Goal: Complete application form

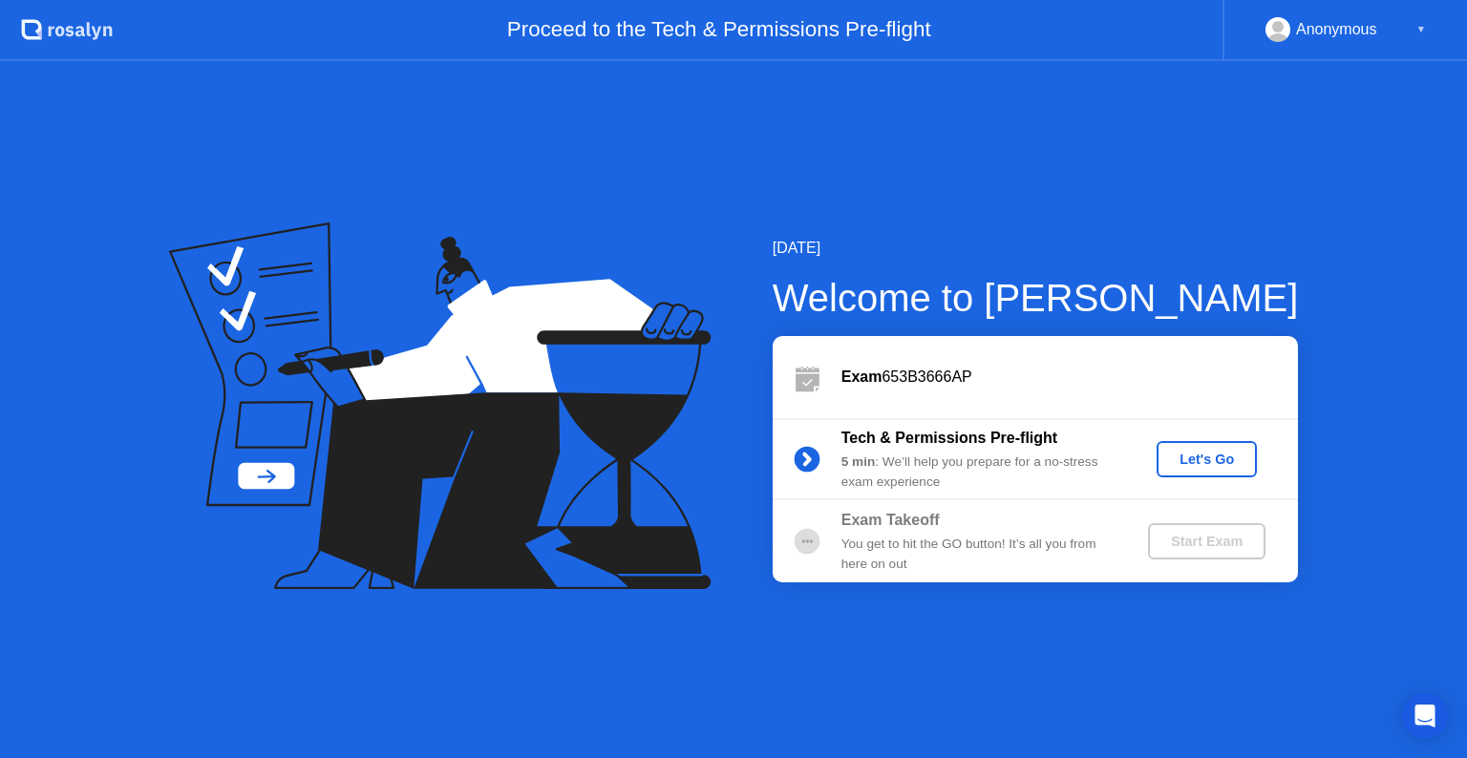
click at [1211, 458] on div "Let's Go" at bounding box center [1206, 459] width 85 height 15
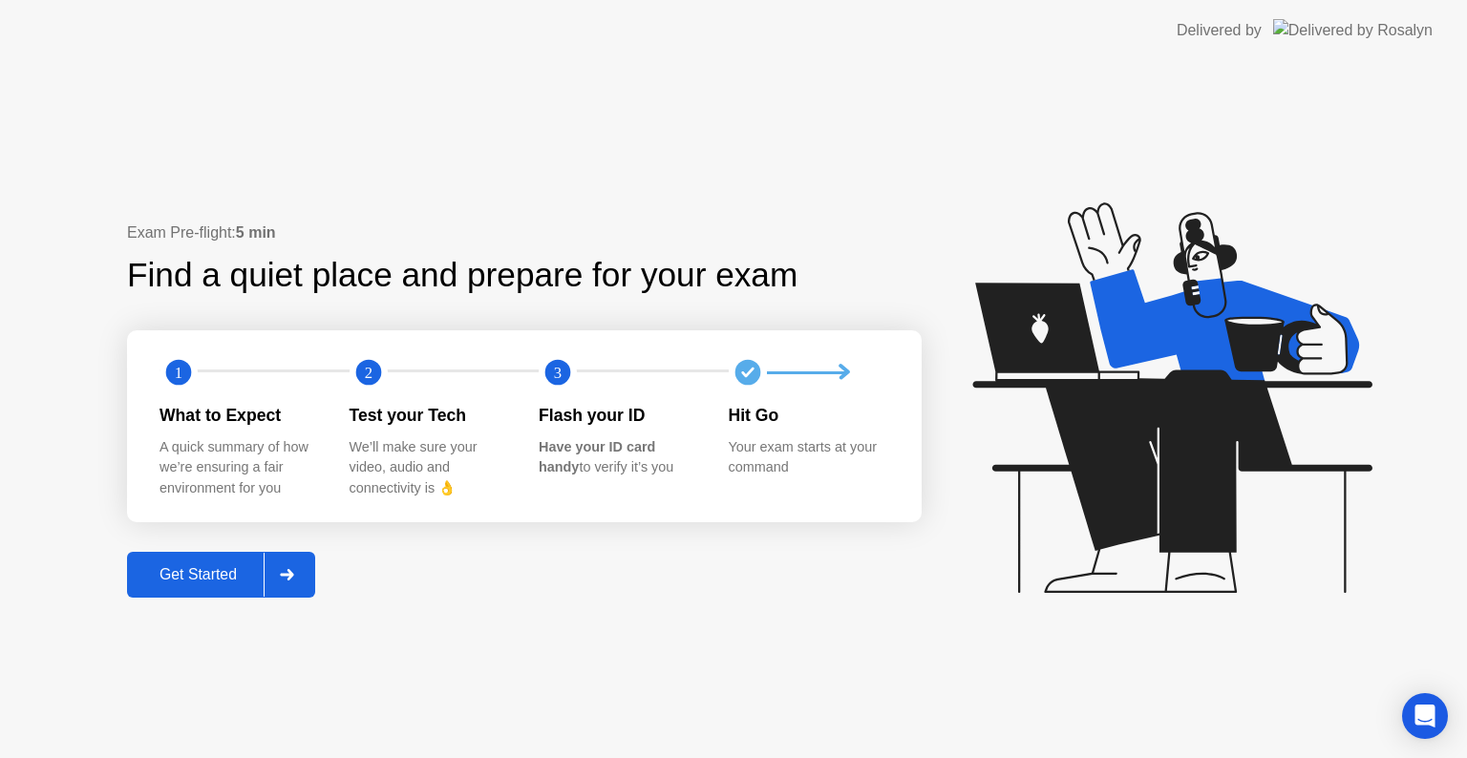
click at [206, 582] on div "Get Started" at bounding box center [198, 574] width 131 height 17
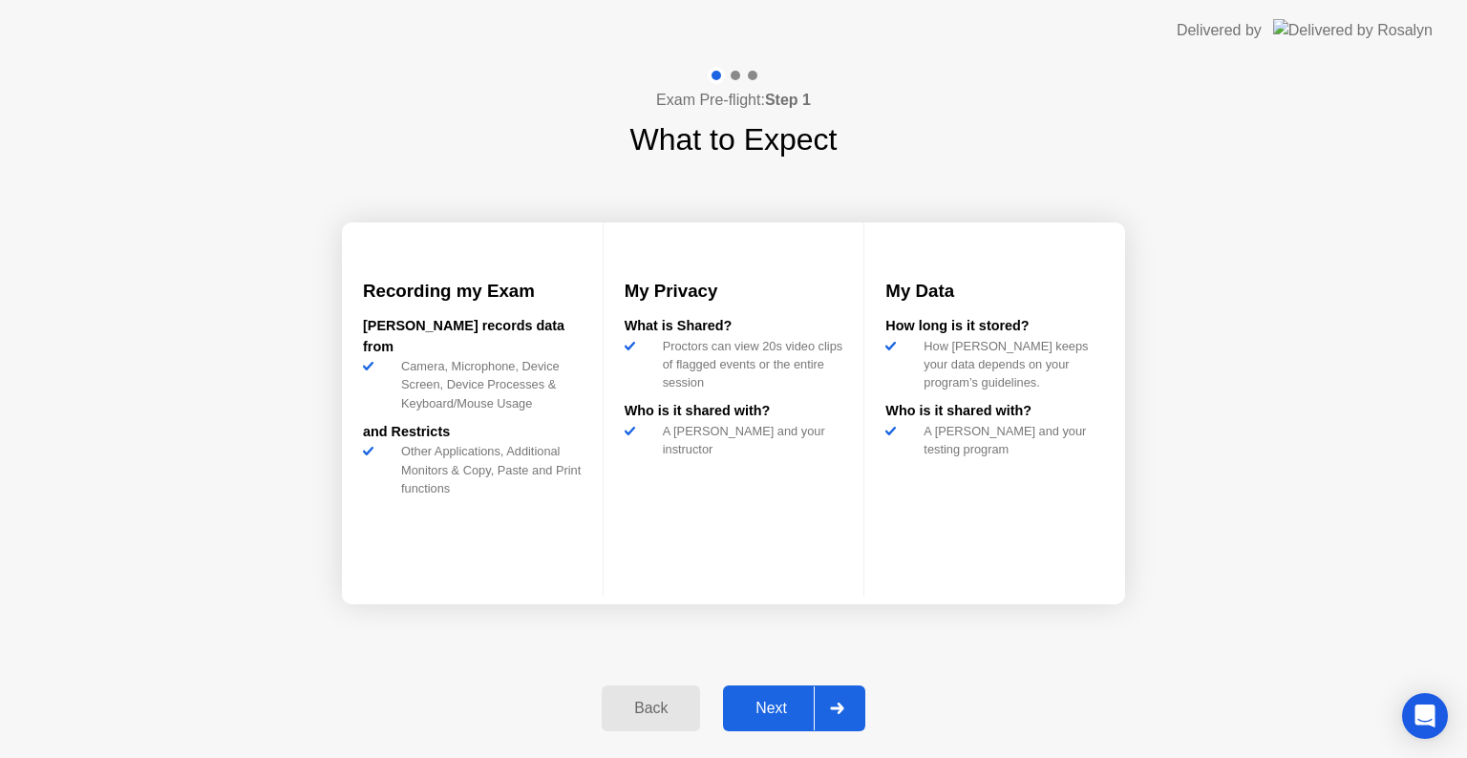
click at [766, 701] on div "Next" at bounding box center [771, 708] width 85 height 17
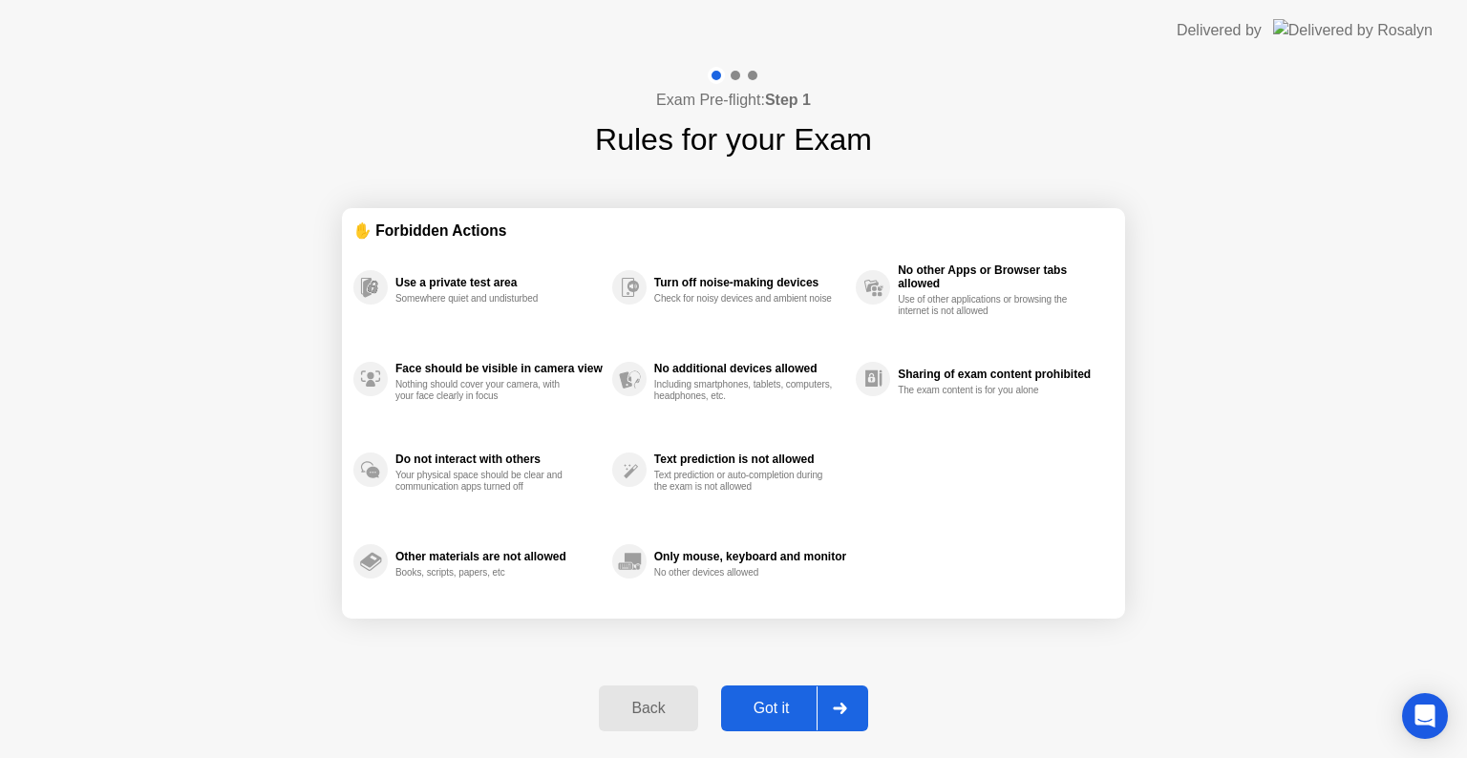
click at [766, 701] on div "Got it" at bounding box center [772, 708] width 90 height 17
select select "**********"
select select "*******"
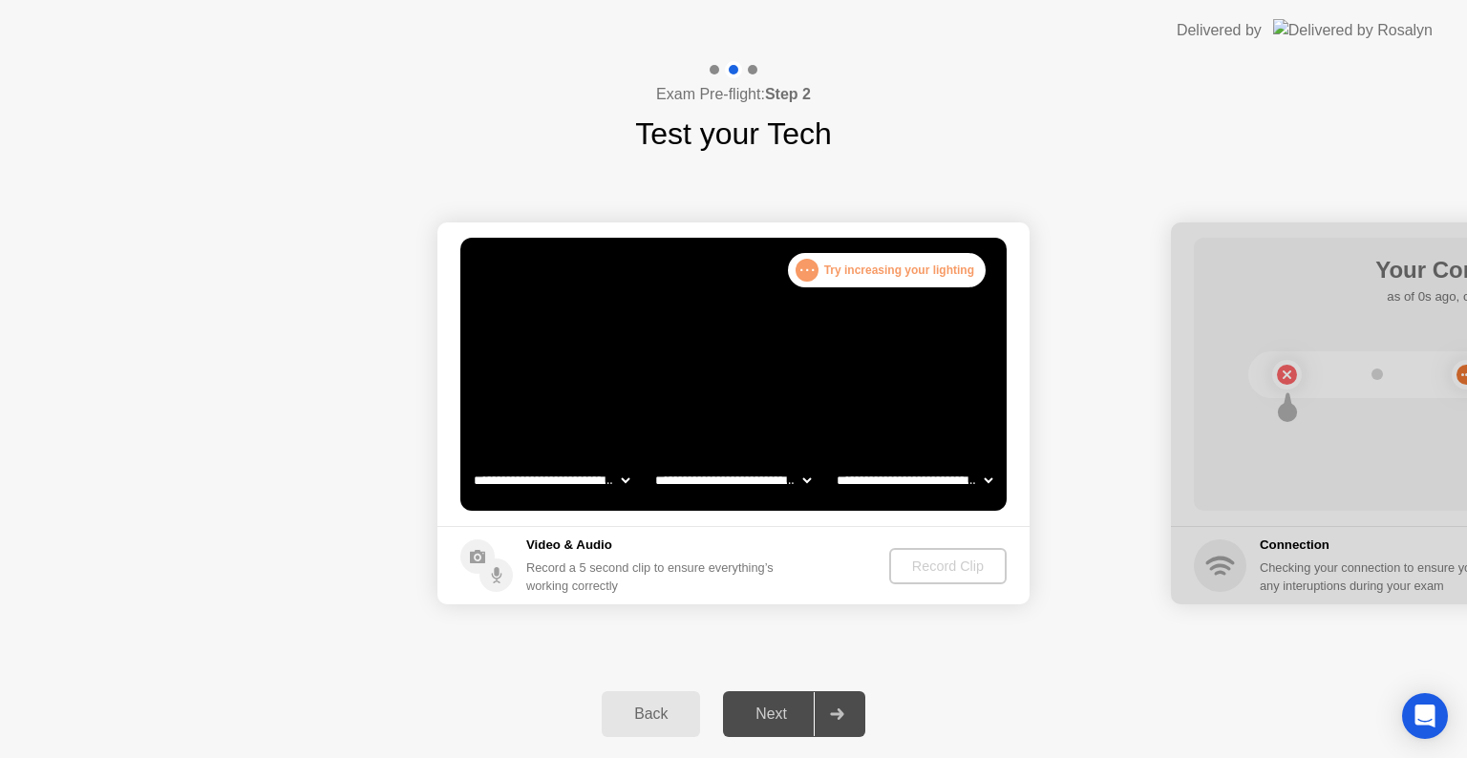
click at [948, 566] on div "Record Clip" at bounding box center [948, 566] width 102 height 15
click at [824, 267] on div ". . . Try increasing your lighting" at bounding box center [887, 270] width 198 height 34
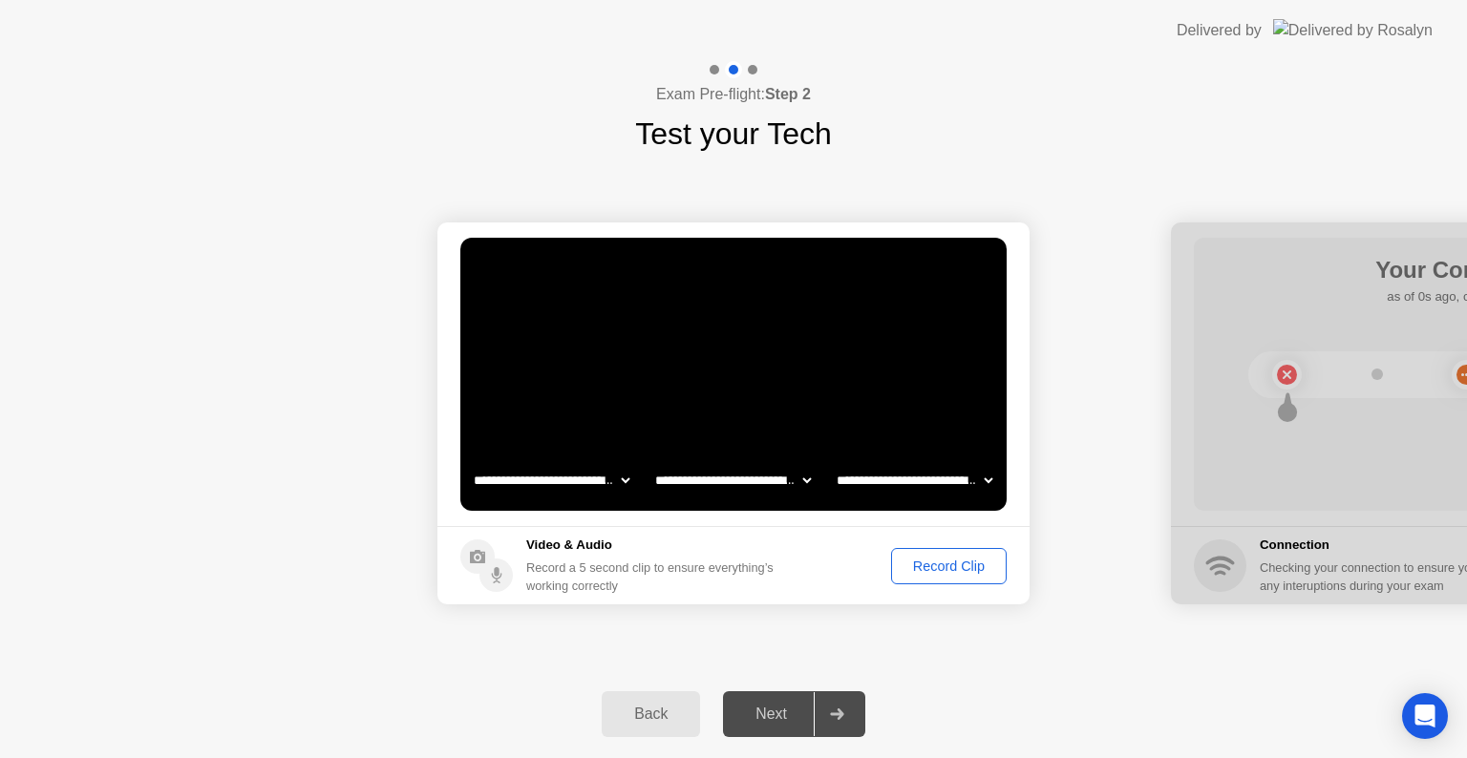
click at [964, 562] on div "Record Clip" at bounding box center [949, 566] width 102 height 15
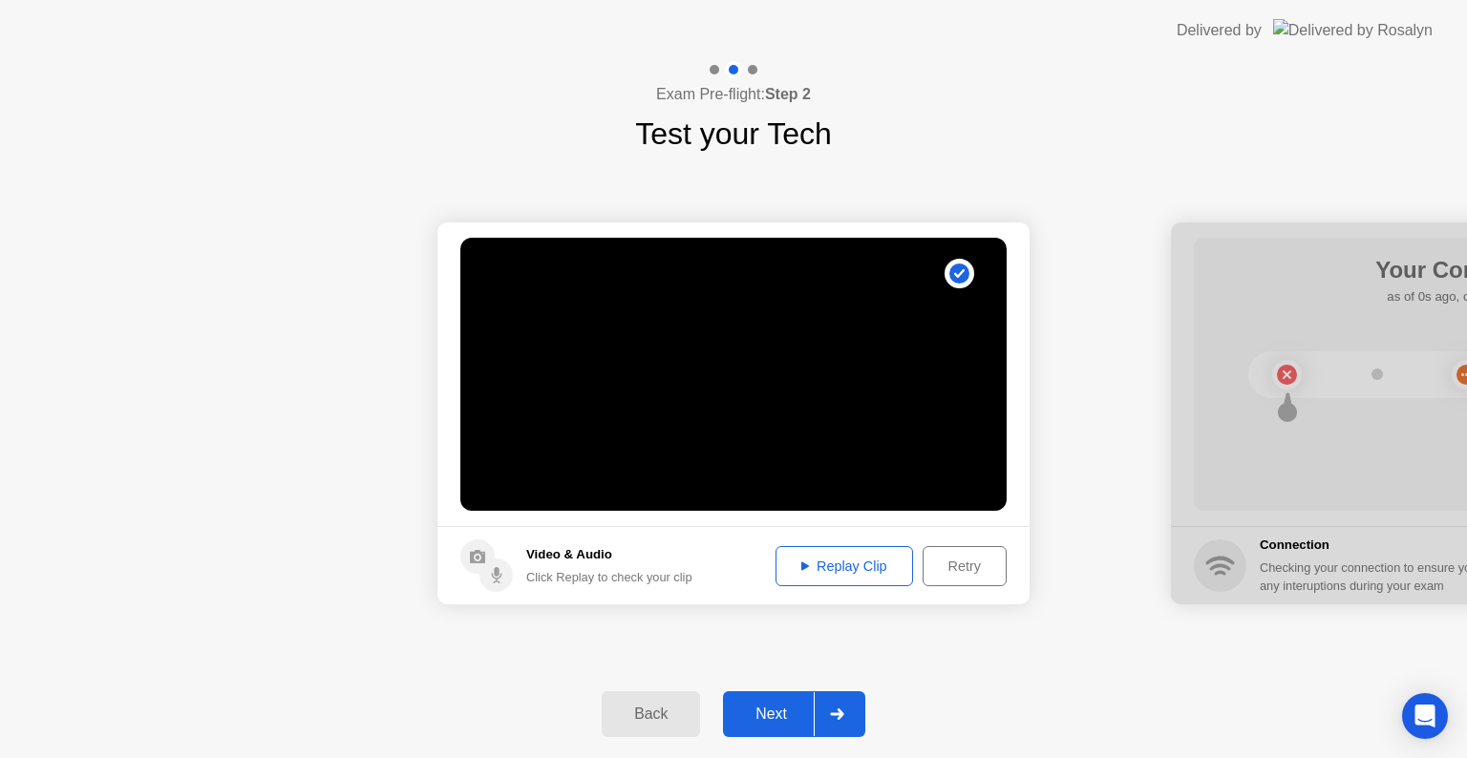
click at [844, 574] on div "Replay Clip" at bounding box center [844, 566] width 124 height 15
click at [783, 717] on div "Next" at bounding box center [771, 714] width 85 height 17
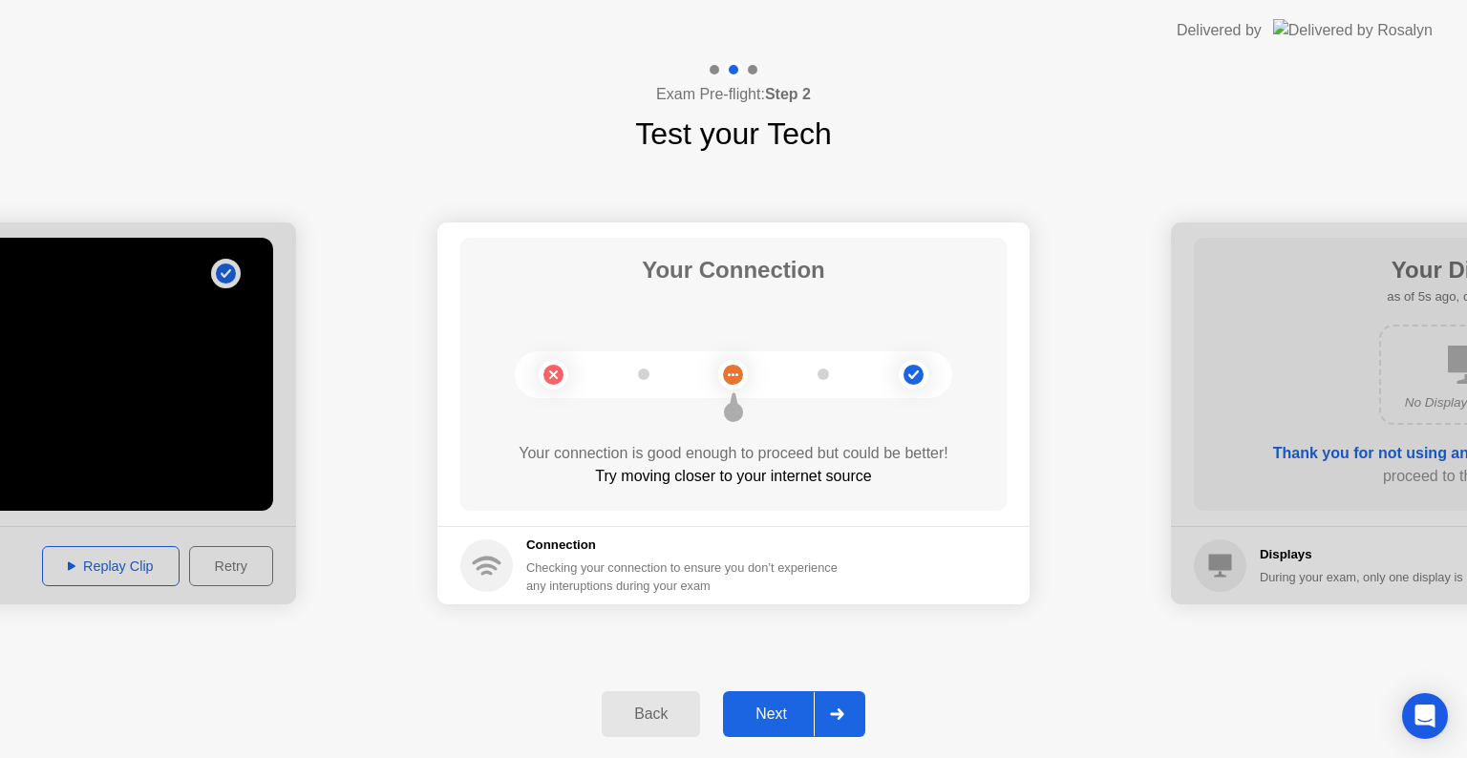
click at [787, 727] on button "Next" at bounding box center [794, 714] width 142 height 46
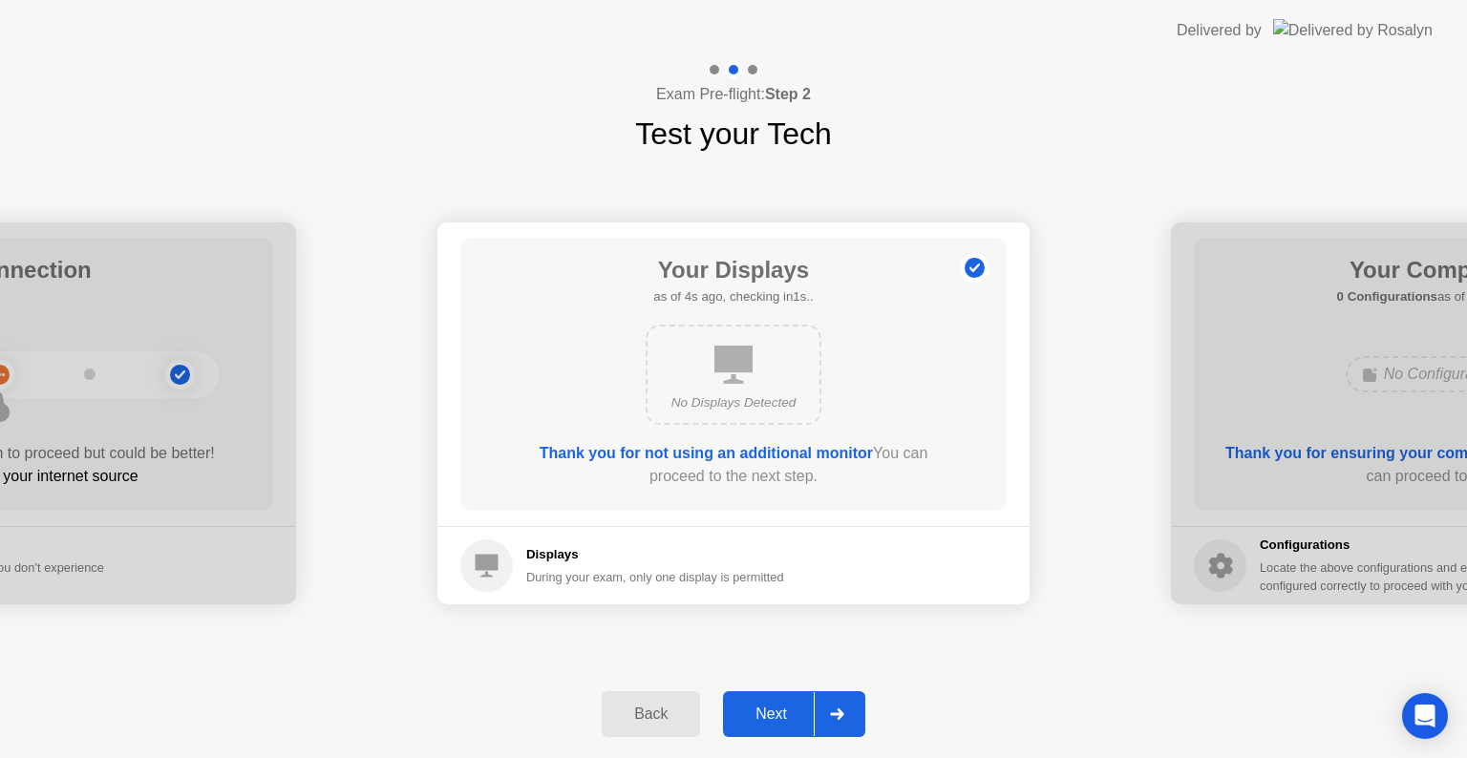
click at [787, 727] on button "Next" at bounding box center [794, 714] width 142 height 46
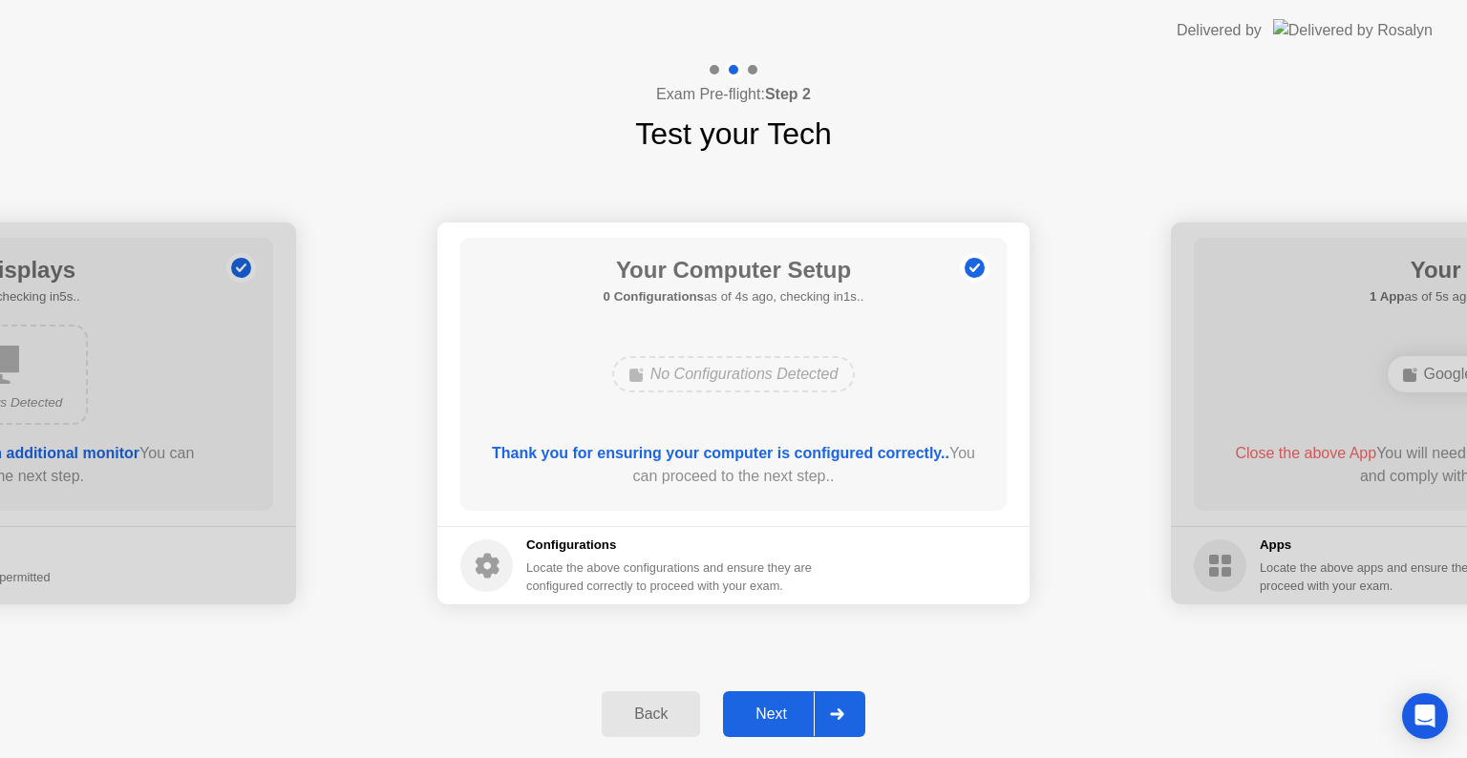
click at [787, 727] on button "Next" at bounding box center [794, 714] width 142 height 46
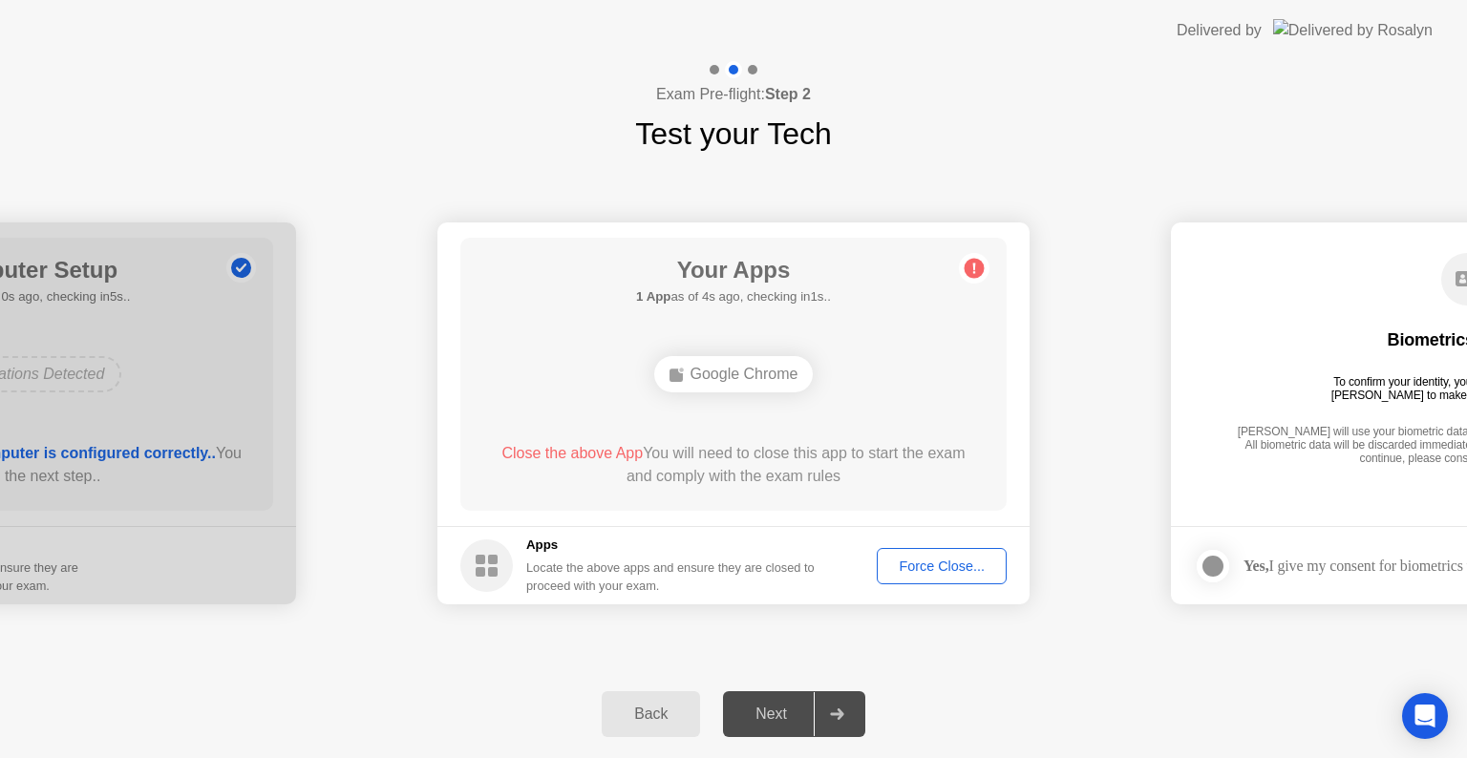
click at [745, 376] on div "Google Chrome" at bounding box center [733, 374] width 159 height 36
click at [972, 273] on circle at bounding box center [975, 269] width 20 height 20
click at [601, 453] on span "Close the above App" at bounding box center [571, 453] width 141 height 16
click at [734, 462] on div "Close the above App You will need to close this app to start the exam and compl…" at bounding box center [734, 465] width 492 height 46
click at [786, 710] on div "Next" at bounding box center [771, 714] width 85 height 17
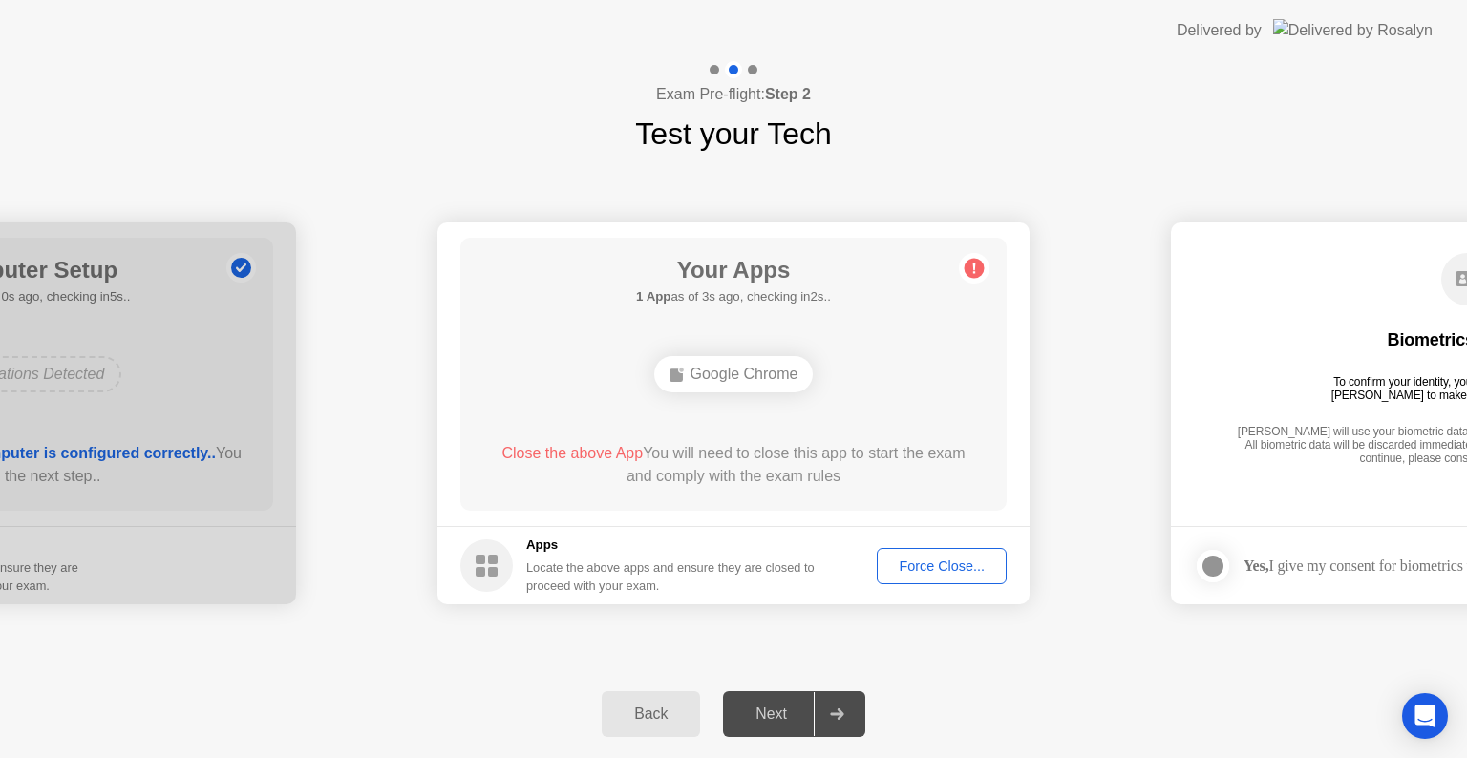
click at [944, 567] on div "Force Close..." at bounding box center [941, 566] width 117 height 15
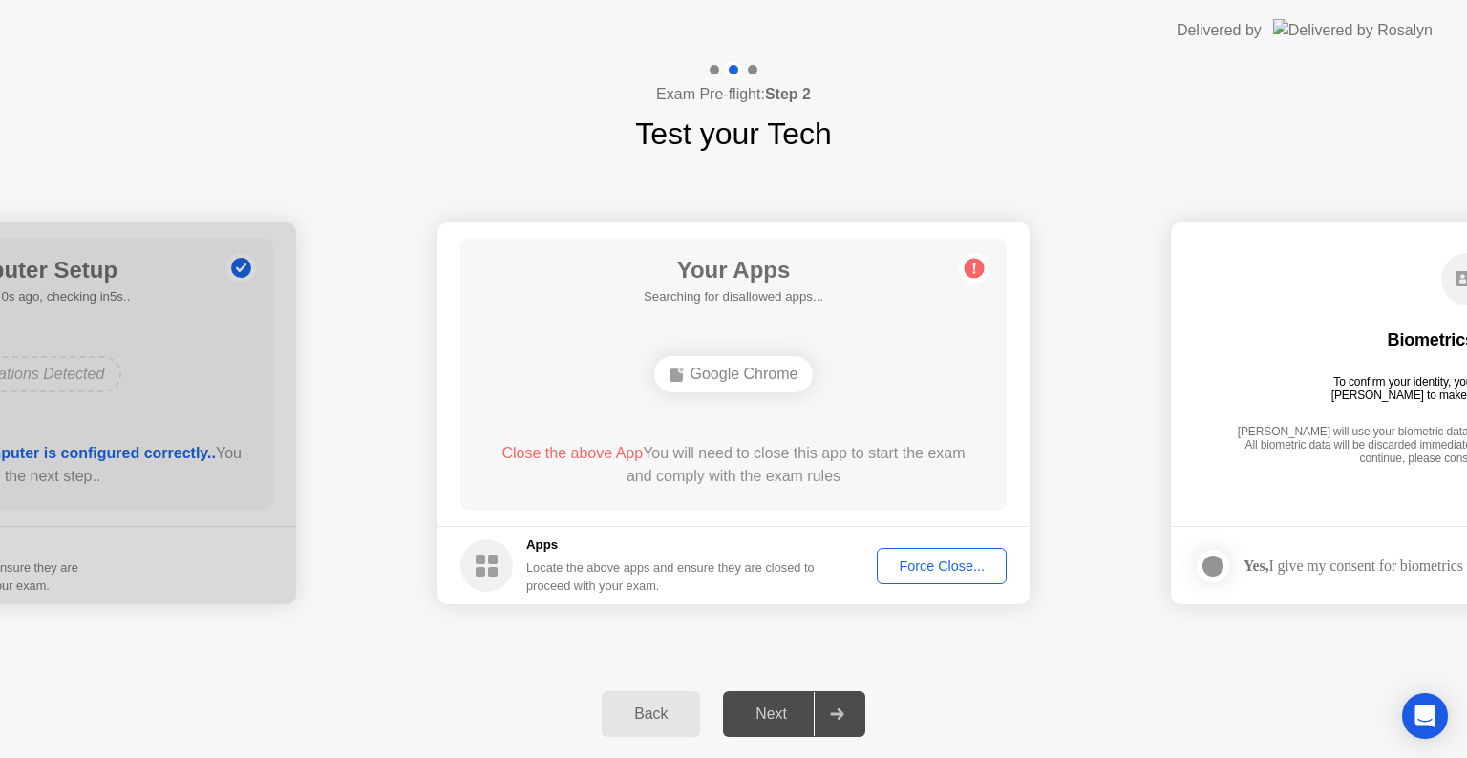
click at [950, 573] on div "Force Close..." at bounding box center [941, 566] width 117 height 15
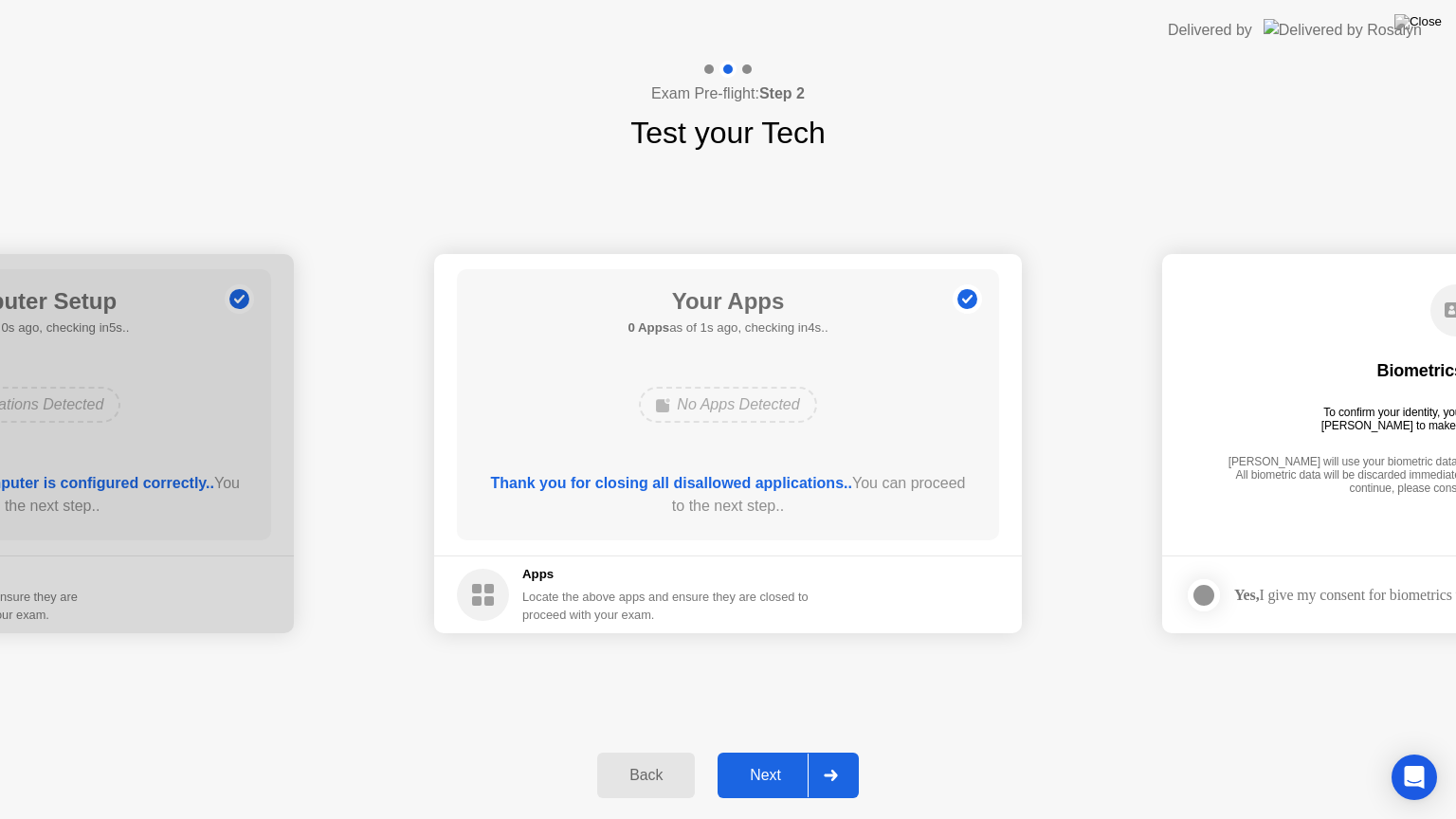
click at [768, 751] on div "Next" at bounding box center [765, 775] width 84 height 17
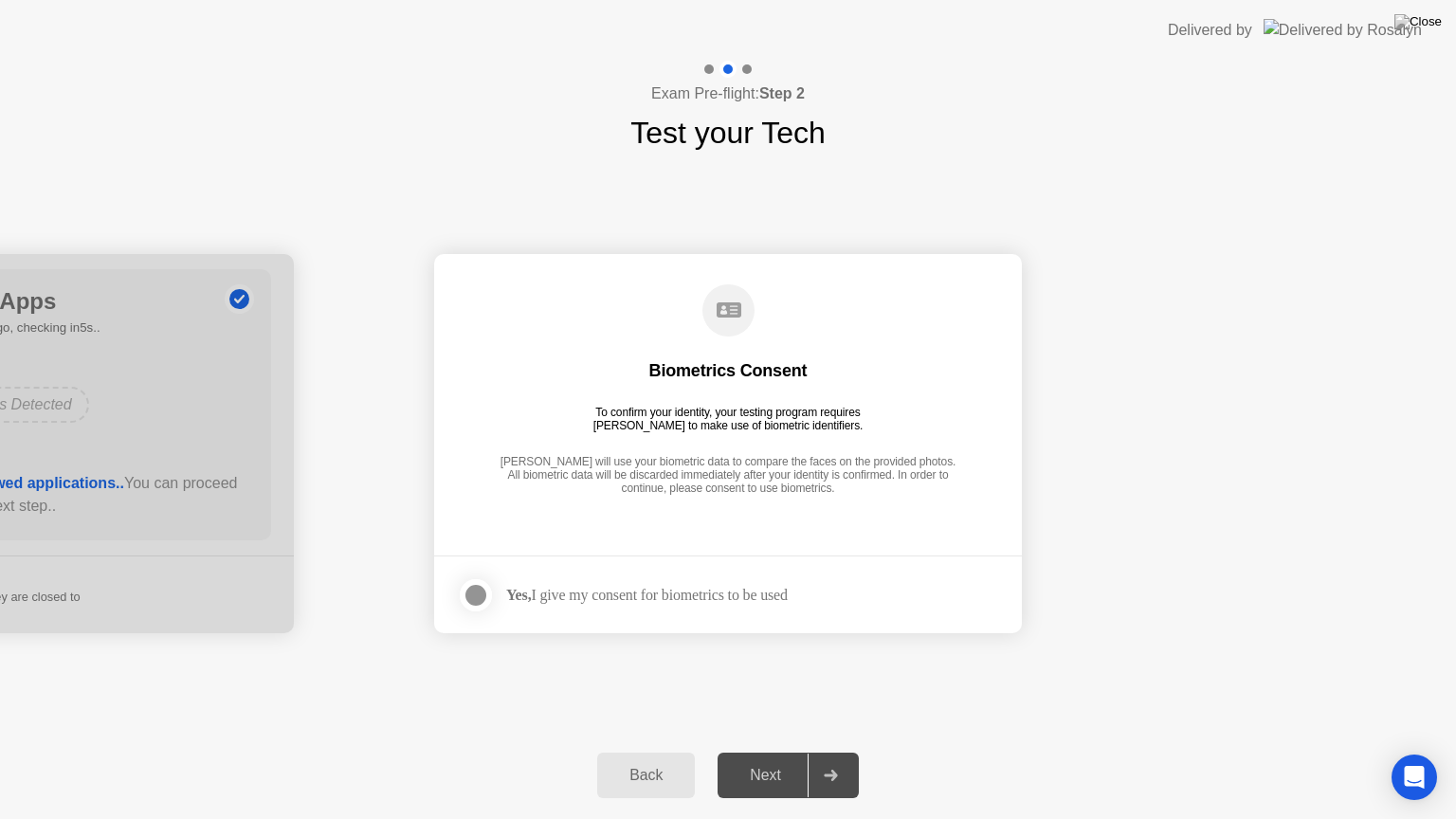
click at [465, 600] on div at bounding box center [475, 595] width 23 height 23
click at [769, 751] on div "Next" at bounding box center [765, 775] width 84 height 17
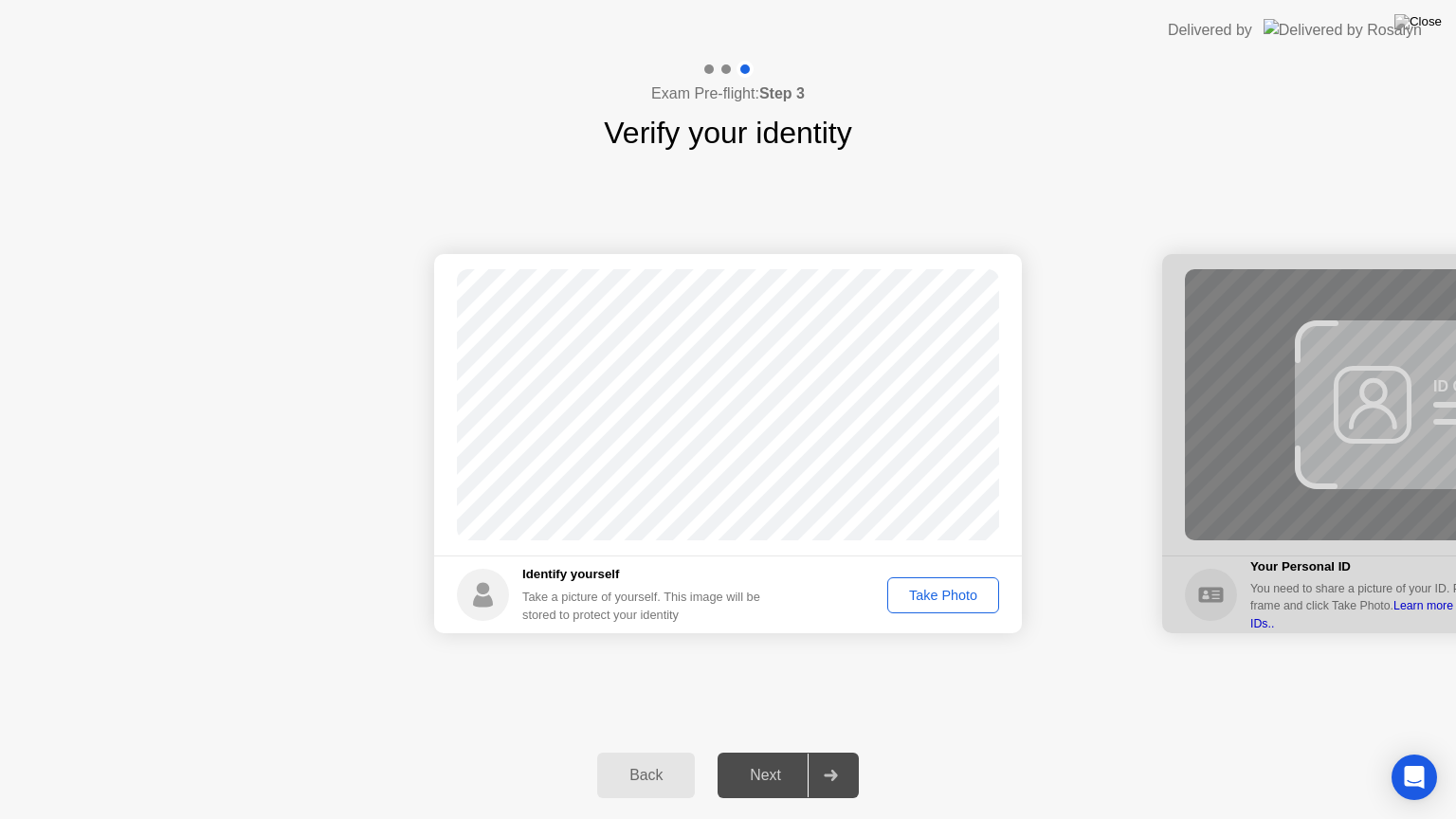
click at [939, 607] on button "Take Photo" at bounding box center [943, 596] width 112 height 36
click at [775, 751] on div "Next" at bounding box center [765, 775] width 84 height 17
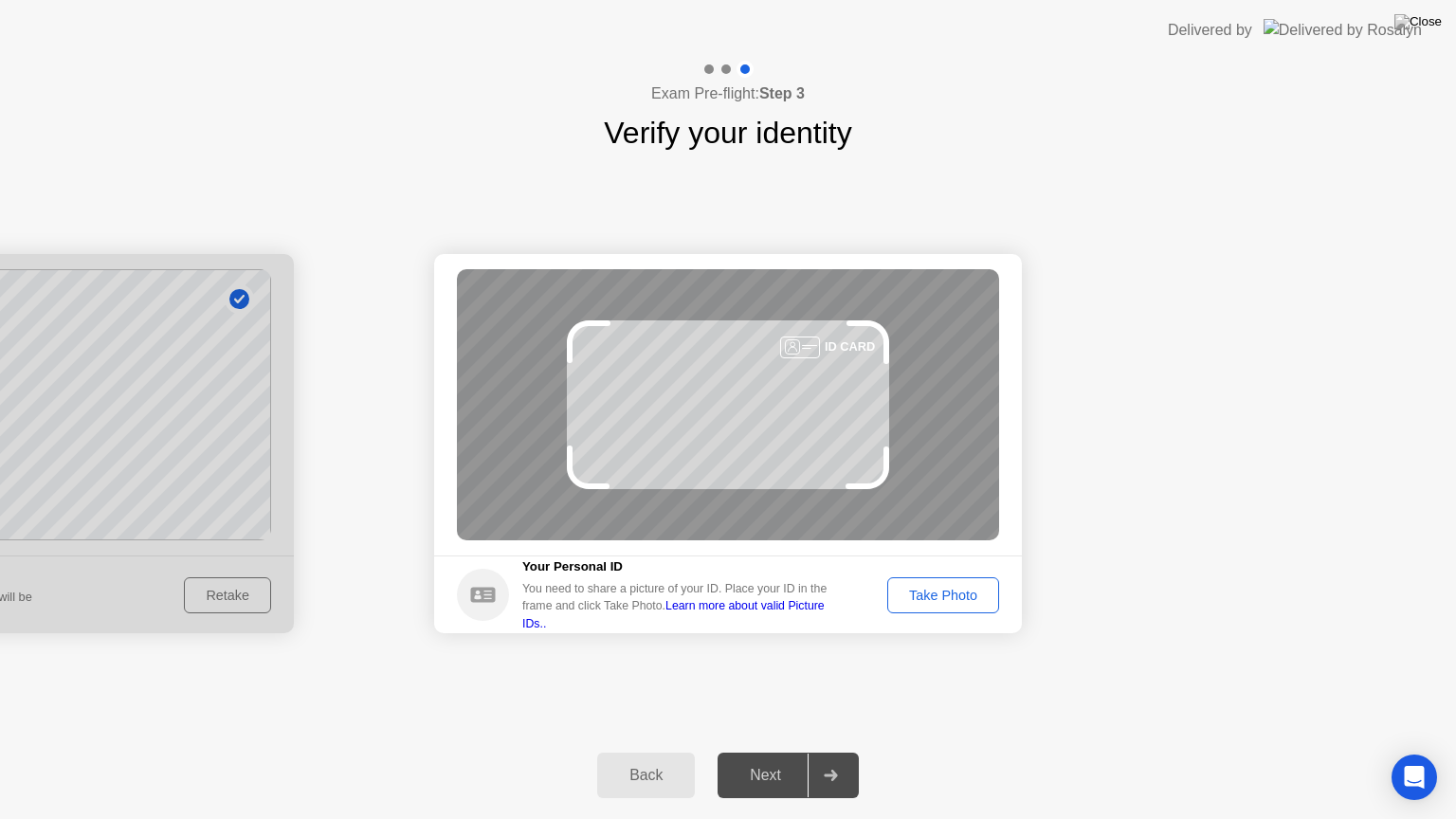
click at [960, 598] on div "Take Photo" at bounding box center [943, 595] width 98 height 15
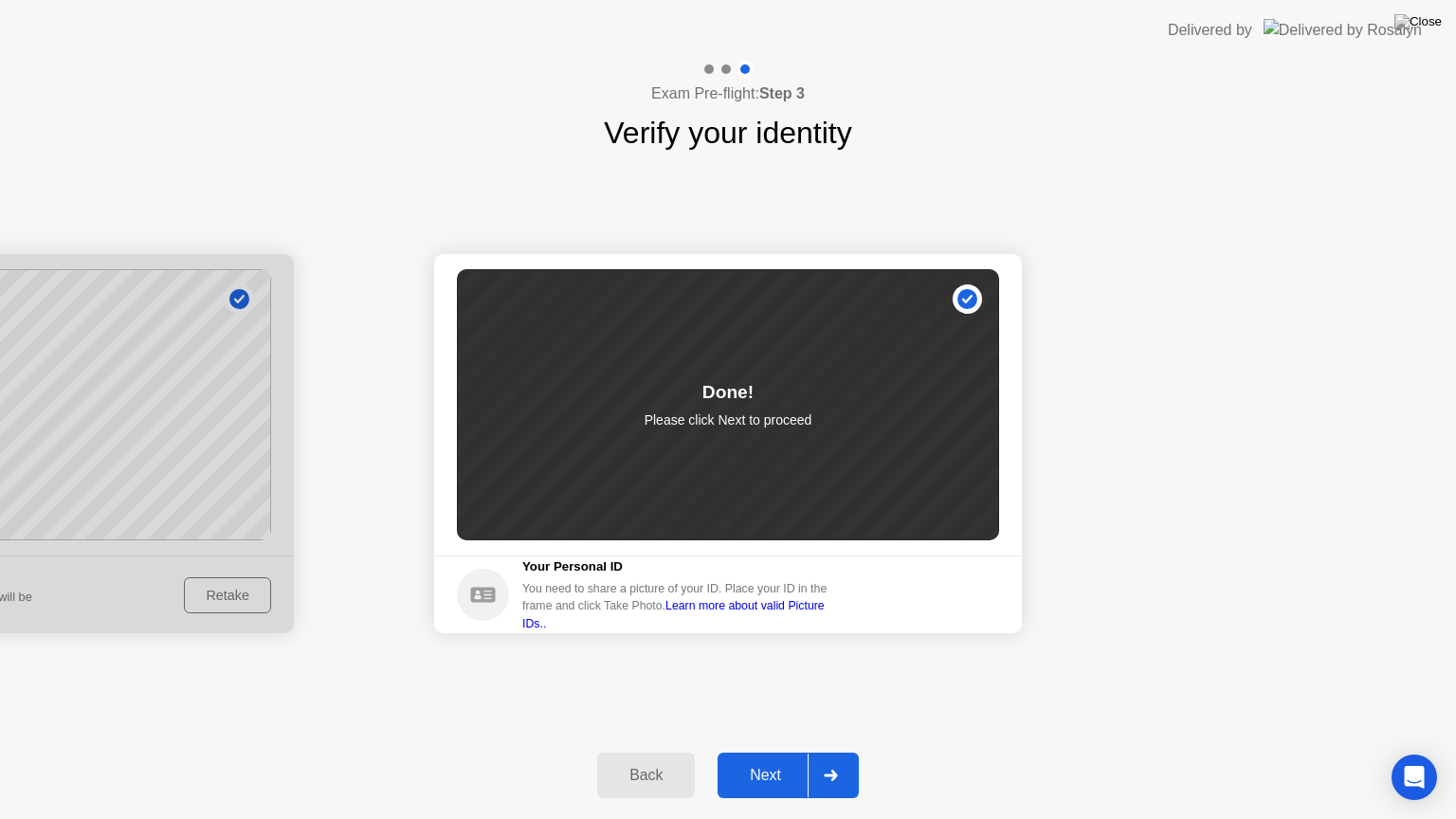
click at [758, 751] on div "Next" at bounding box center [765, 775] width 84 height 17
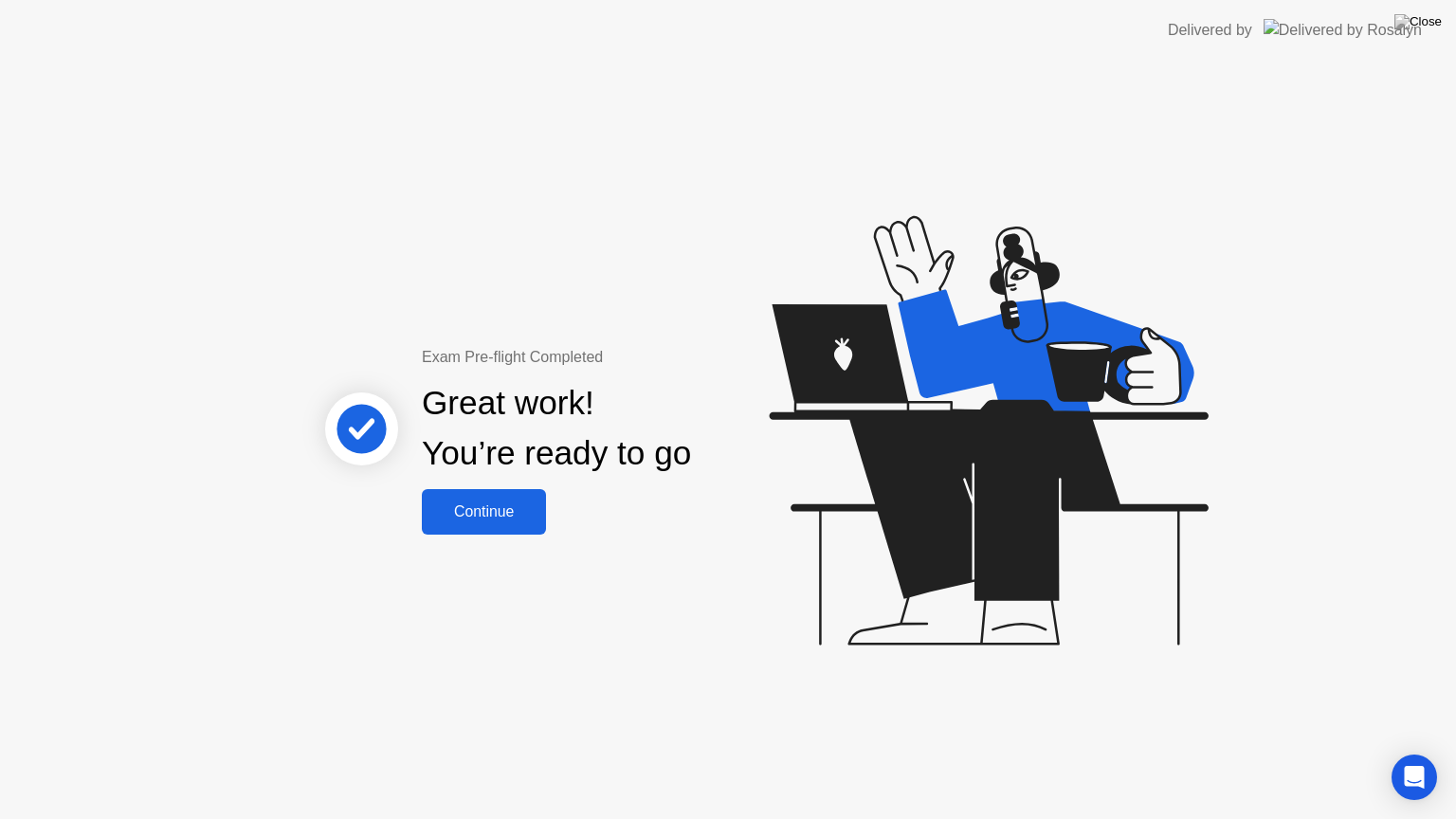
click at [470, 525] on button "Continue" at bounding box center [483, 512] width 124 height 46
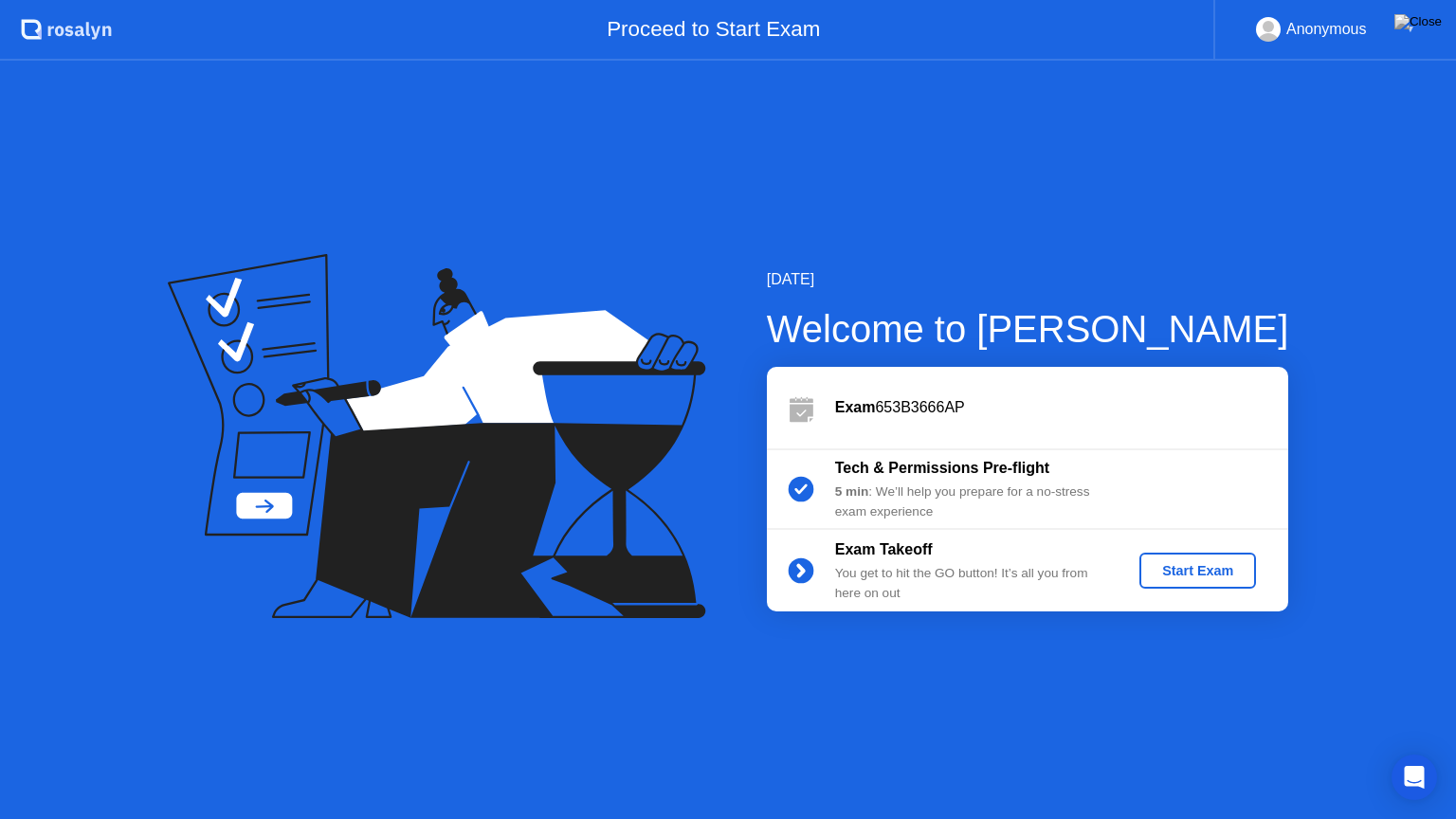
click at [1214, 564] on div "Start Exam" at bounding box center [1197, 570] width 101 height 15
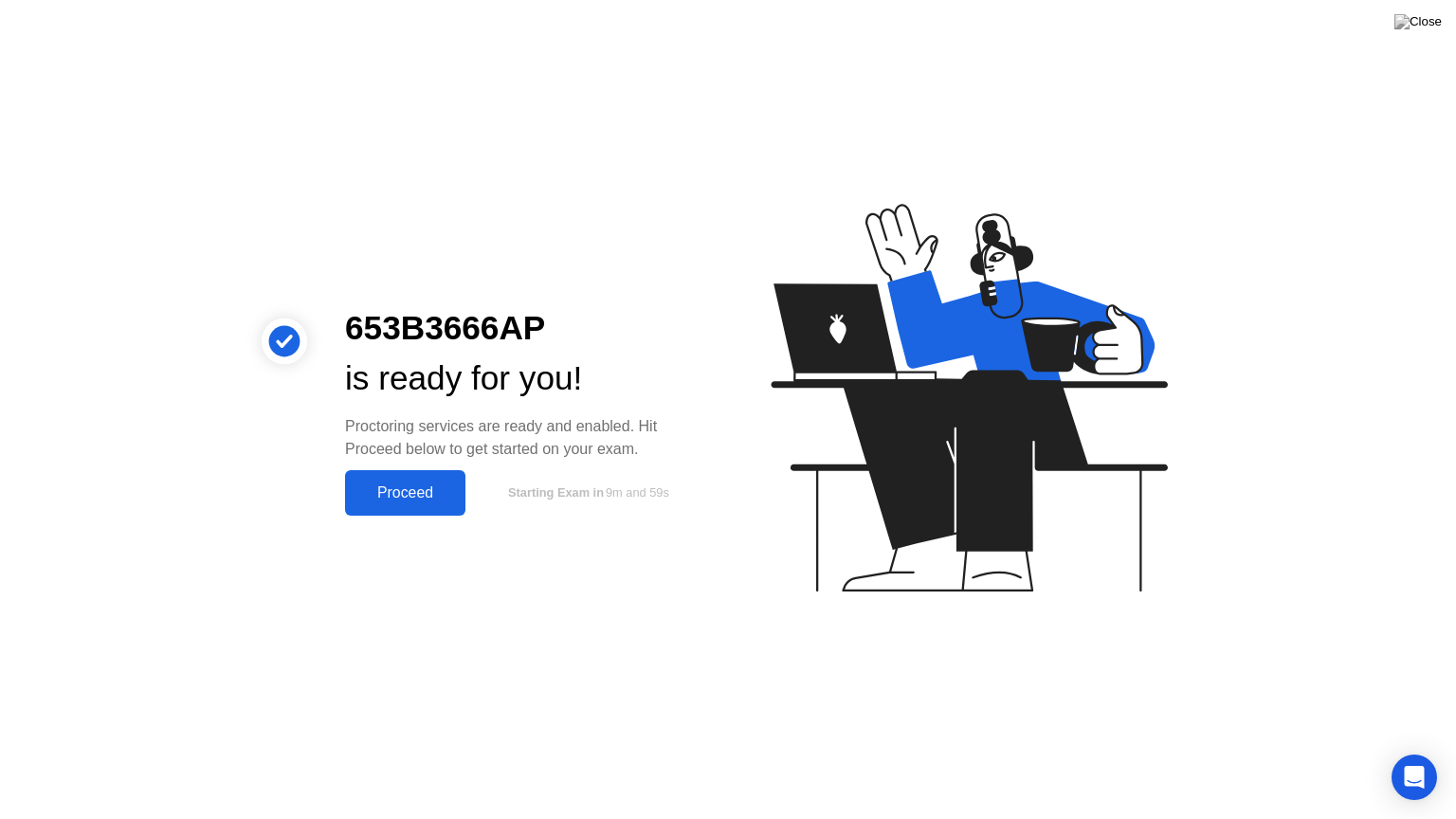
click at [417, 493] on div "Proceed" at bounding box center [405, 492] width 109 height 17
